Goal: Consume media (video, audio): Watch videos, listen to music or podcasts

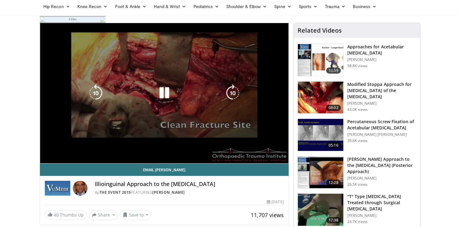
scroll to position [41, 0]
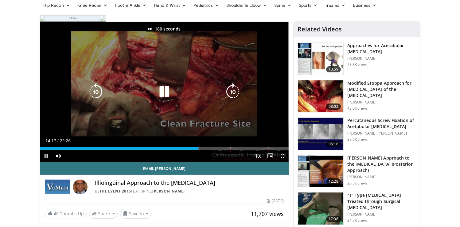
click at [196, 102] on div "180 seconds Tap to unmute" at bounding box center [164, 92] width 249 height 140
